Goal: Task Accomplishment & Management: Complete application form

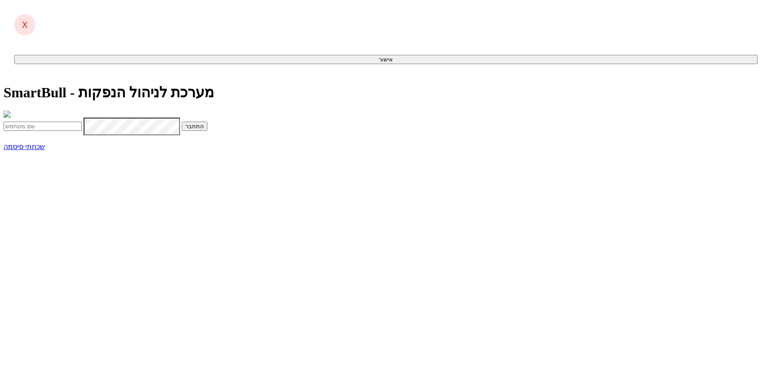
type input "[EMAIL_ADDRESS][DOMAIN_NAME]"
click at [208, 131] on button "התחבר" at bounding box center [195, 126] width 26 height 9
click at [82, 150] on input "text" at bounding box center [43, 144] width 78 height 9
type input "728894"
click at [109, 150] on button "התחבר" at bounding box center [97, 144] width 26 height 9
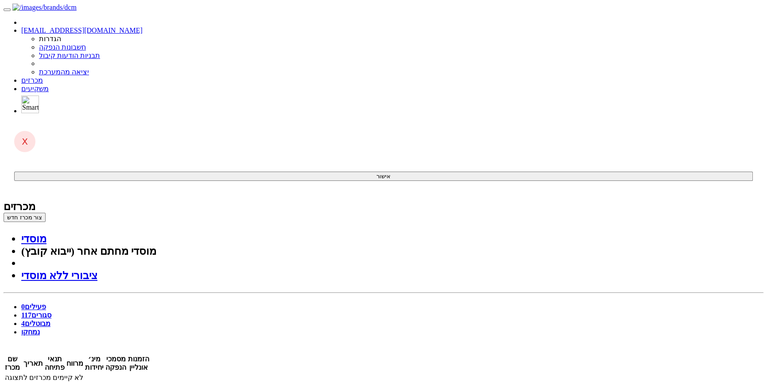
click at [46, 213] on button "צור מכרז חדש" at bounding box center [25, 217] width 42 height 9
click at [46, 233] on link "מוסדי" at bounding box center [33, 239] width 25 height 12
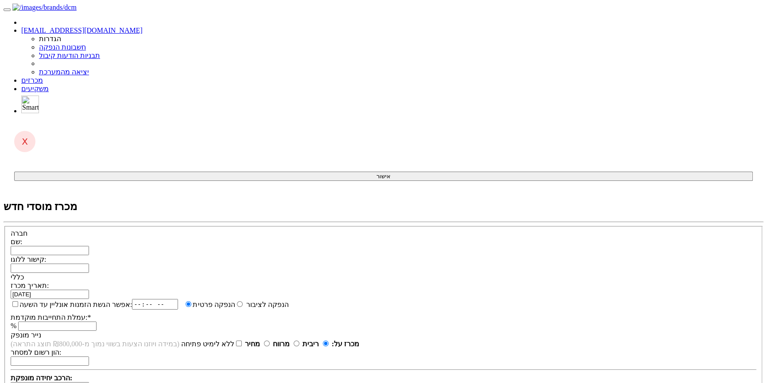
click at [89, 246] on input "שם:" at bounding box center [50, 250] width 78 height 9
type input "נ"
type input "ס"
type input "י"
drag, startPoint x: 565, startPoint y: 95, endPoint x: 584, endPoint y: 95, distance: 19.0
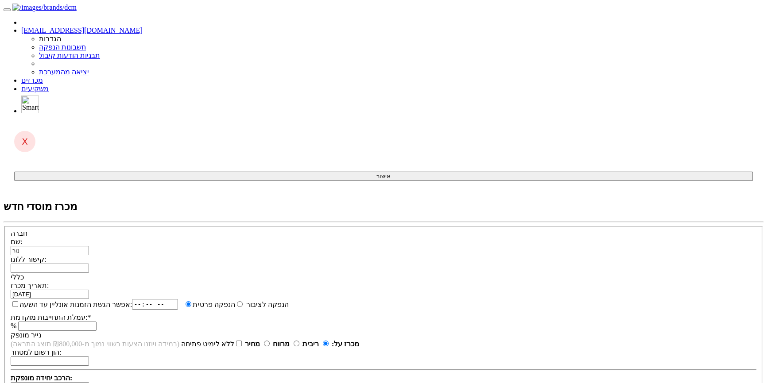
click at [584, 238] on div "שם: נור" at bounding box center [383, 247] width 745 height 18
type input "b"
type input "n"
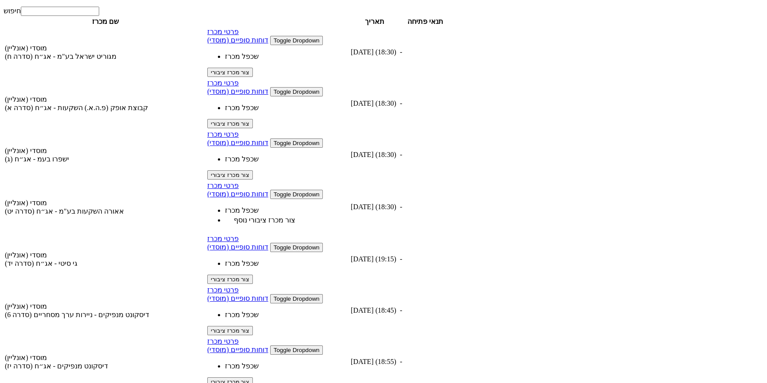
scroll to position [402, 0]
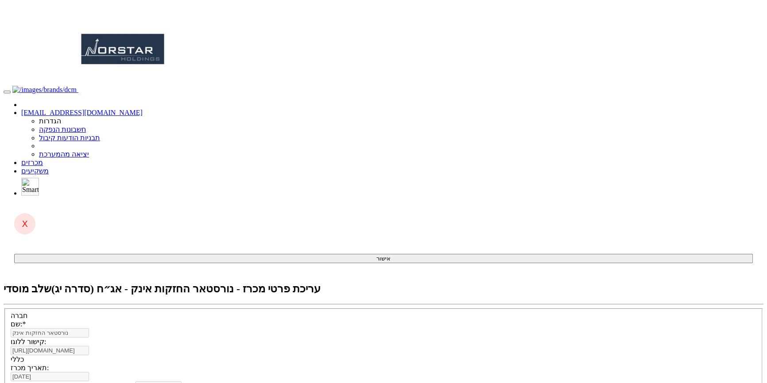
click at [573, 320] on div "שם: * נורסטאר החזקות אינק" at bounding box center [383, 329] width 745 height 18
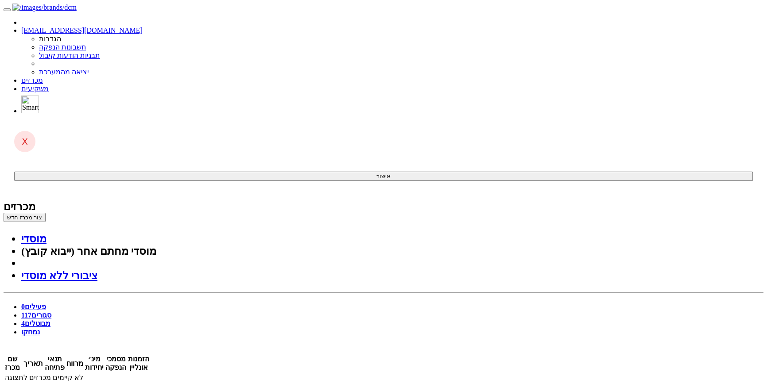
click at [46, 213] on button "צור מכרז חדש" at bounding box center [25, 217] width 42 height 9
click at [46, 233] on link "מוסדי" at bounding box center [33, 239] width 25 height 12
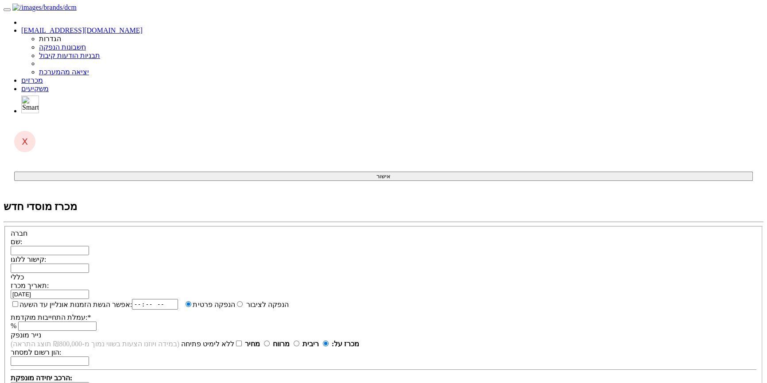
click at [89, 246] on input "שם:" at bounding box center [50, 250] width 78 height 9
paste input "נורסטאר החזקות אינק"
type input "נורסטאר החזקות אינק"
click at [89, 264] on input "קישור ללוגו:" at bounding box center [50, 268] width 78 height 9
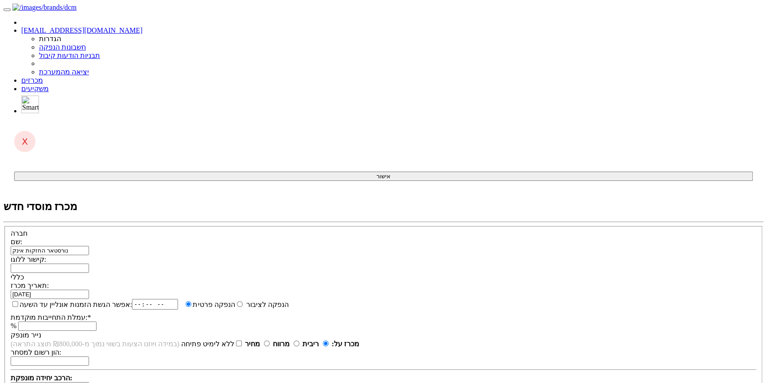
paste input "https://media.licdn.com/dms/image/v2/C510BAQFJDjUbZZ4Hbw/company-logo_200_200/c…"
type input "https://media.licdn.com/dms/image/v2/C510BAQFJDjUbZZ4Hbw/company-logo_200_200/c…"
click at [330, 299] on div "אפשר הגשת הזמנות אונליין עד השעה: הנפקה לציבור הנפקה פרטית * %" at bounding box center [383, 315] width 745 height 32
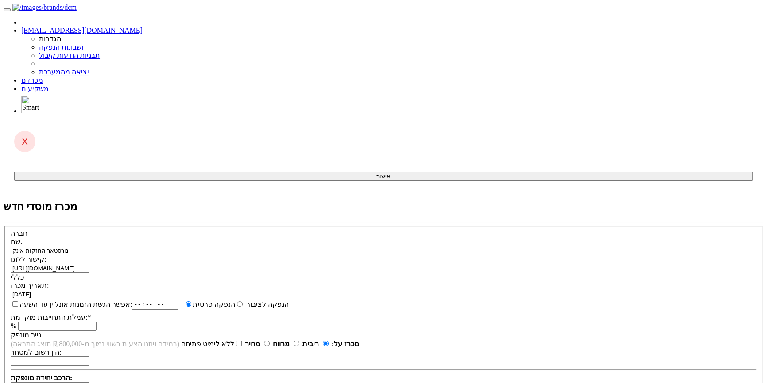
click at [18, 301] on input "אפשר הגשת הזמנות אונליין עד השעה:" at bounding box center [15, 304] width 6 height 6
checkbox input "true"
click at [181, 299] on input "time" at bounding box center [158, 304] width 46 height 11
type input "18:30"
click at [270, 341] on input "מחיר" at bounding box center [267, 344] width 6 height 6
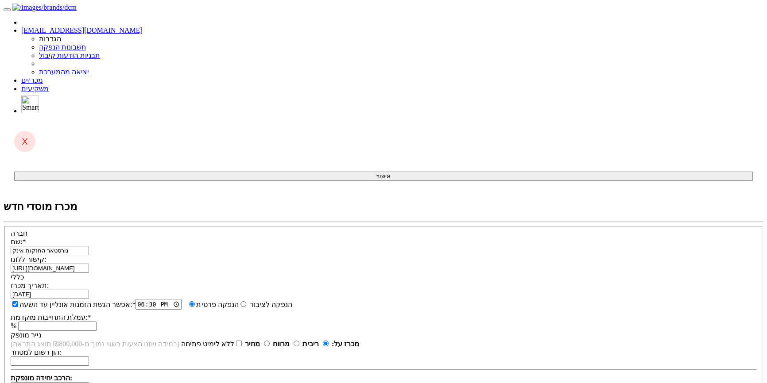
radio input "true"
click at [502, 282] on div "תאריך מכרז: 02/09/2025 אפשר הגשת הזמנות אונליין עד השעה: * 18:30 * %" at bounding box center [383, 307] width 745 height 50
click at [96, 322] on input "עמלת התחייבות מוקדמת: *" at bounding box center [57, 326] width 78 height 9
type input "0.5"
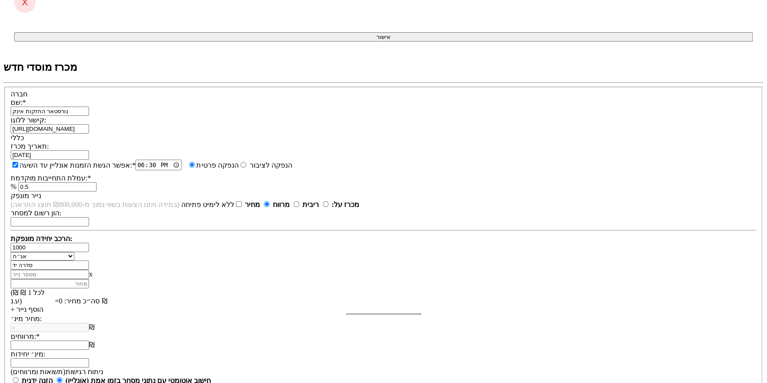
scroll to position [174, 0]
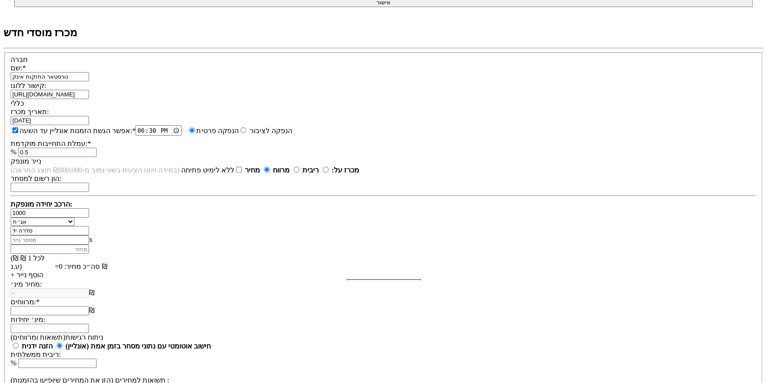
type input "סדרה יד"
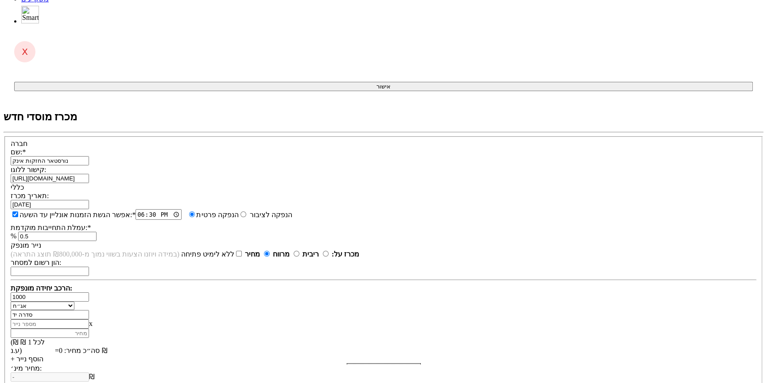
scroll to position [53, 0]
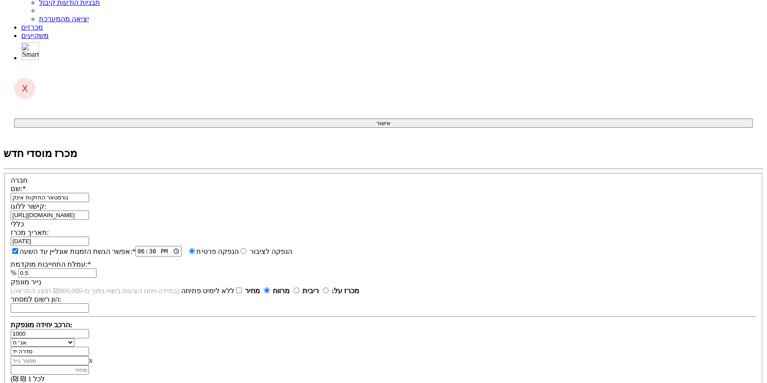
type input "1"
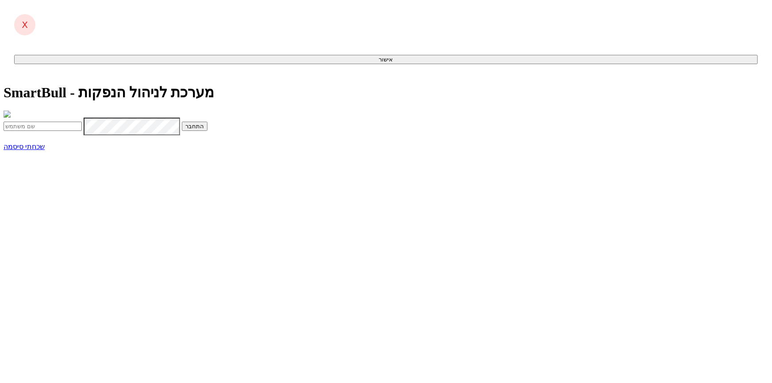
type input "[EMAIL_ADDRESS][DOMAIN_NAME]"
click at [208, 131] on button "התחבר" at bounding box center [195, 126] width 26 height 9
click at [82, 150] on input "text" at bounding box center [43, 144] width 78 height 9
type input "723584"
click at [109, 150] on button "התחבר" at bounding box center [97, 144] width 26 height 9
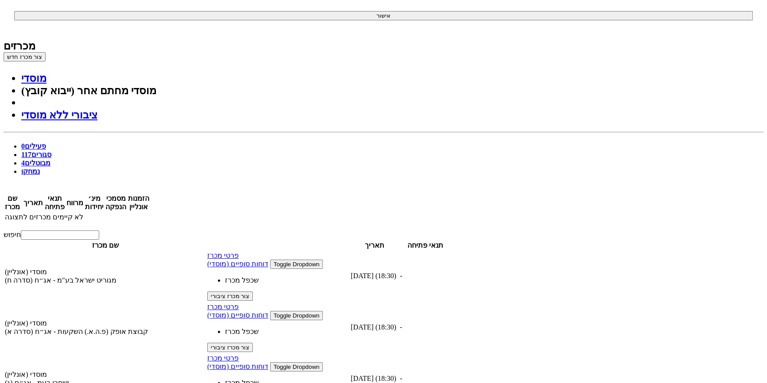
scroll to position [201, 0]
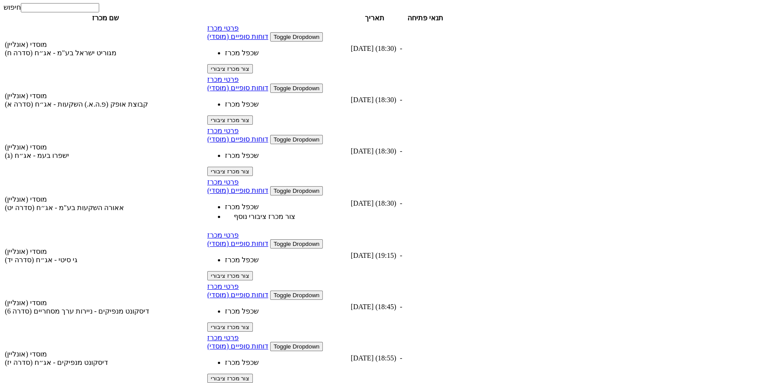
scroll to position [402, 0]
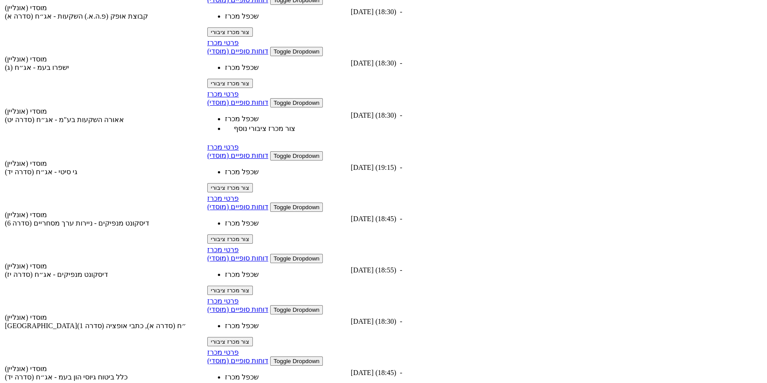
scroll to position [482, 0]
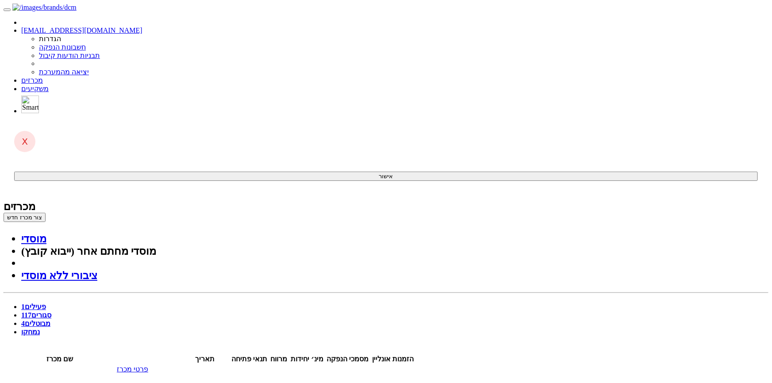
click at [148, 366] on link "פרטי מכרז" at bounding box center [132, 370] width 31 height 8
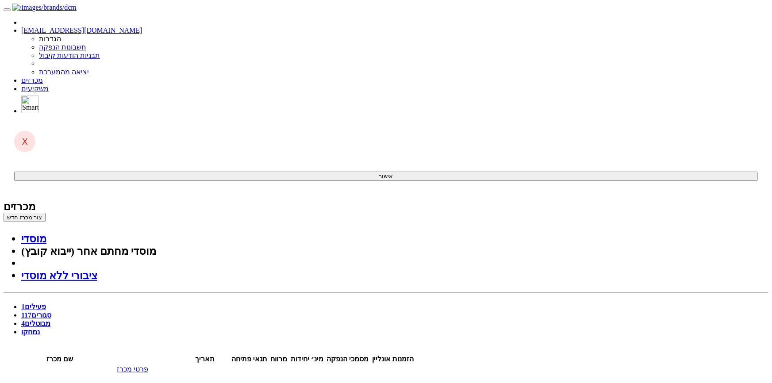
click at [148, 366] on link "פרטי מכרז" at bounding box center [132, 370] width 31 height 8
